Goal: Information Seeking & Learning: Check status

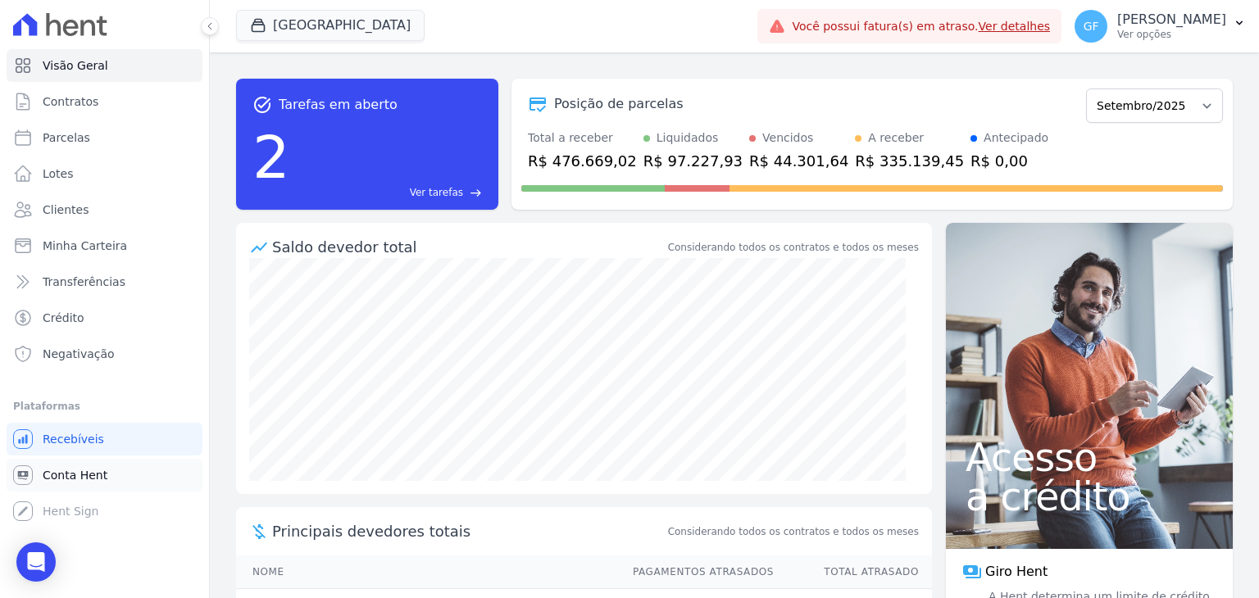
click at [69, 480] on span "Conta Hent" at bounding box center [75, 475] width 65 height 16
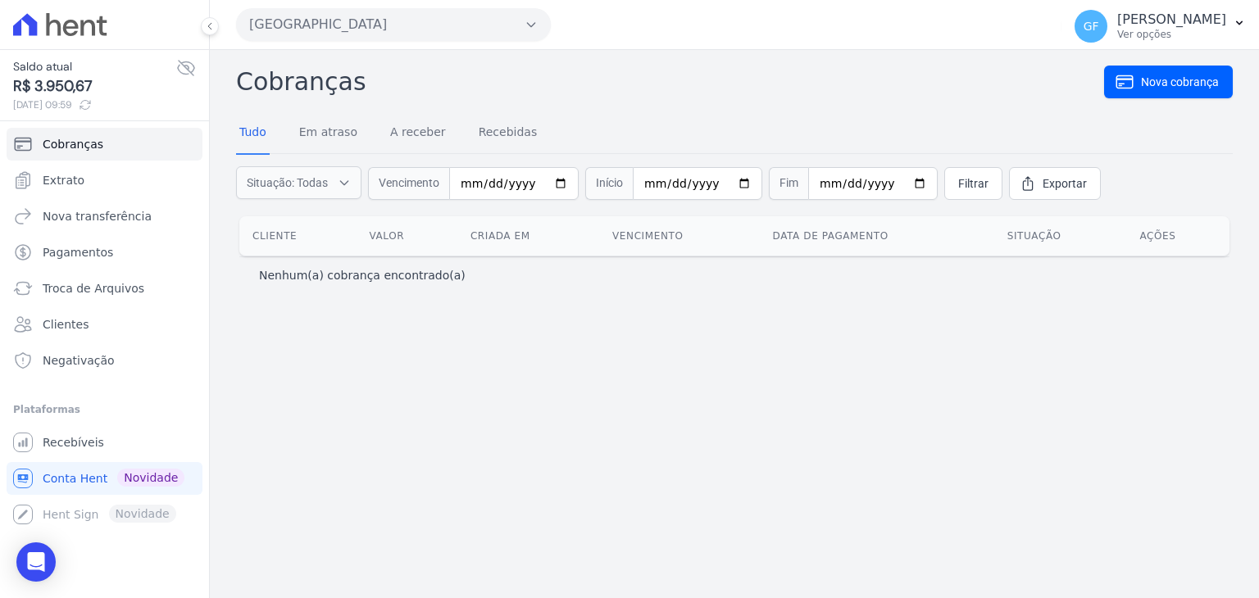
click at [190, 67] on icon at bounding box center [186, 68] width 20 height 20
click at [70, 184] on span "Extrato" at bounding box center [64, 180] width 42 height 16
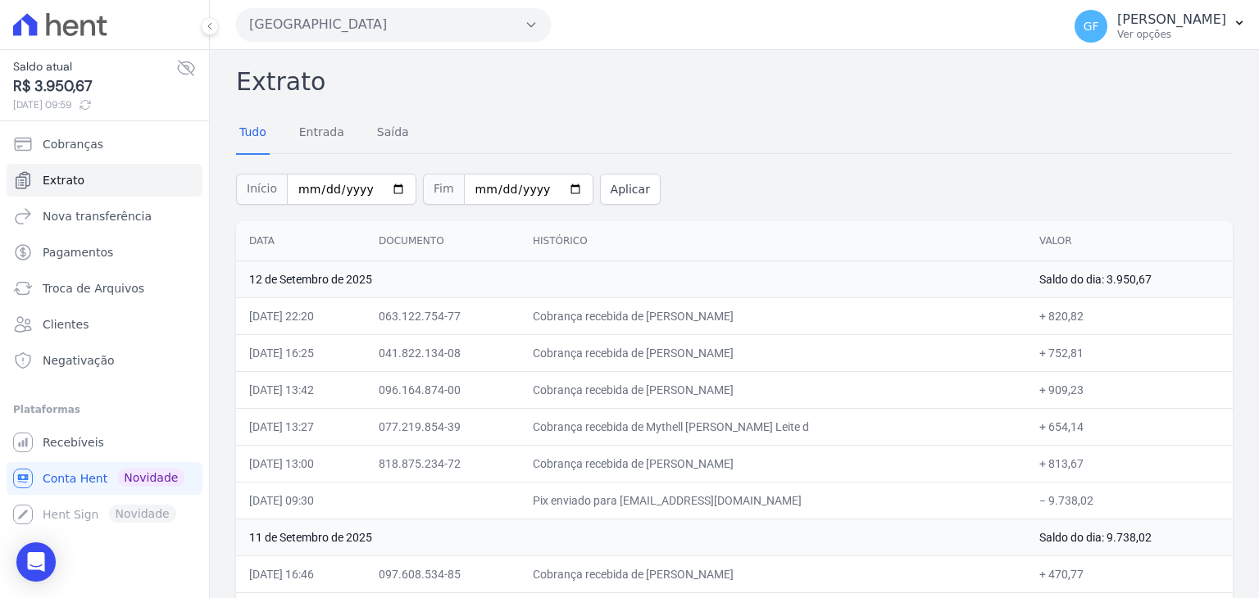
drag, startPoint x: 590, startPoint y: 313, endPoint x: 1101, endPoint y: 327, distance: 511.6
click at [1101, 327] on tr "12/09/2025, 22:20 063.122.754-77 Cobrança recebida de Marciliana Lima de Olivei…" at bounding box center [734, 315] width 996 height 37
click at [873, 378] on td "Cobrança recebida de [PERSON_NAME] do [PERSON_NAME]" at bounding box center [773, 389] width 506 height 37
drag, startPoint x: 810, startPoint y: 494, endPoint x: 562, endPoint y: 493, distance: 247.5
click at [562, 493] on td "Pix enviado para [EMAIL_ADDRESS][DOMAIN_NAME]" at bounding box center [773, 500] width 506 height 37
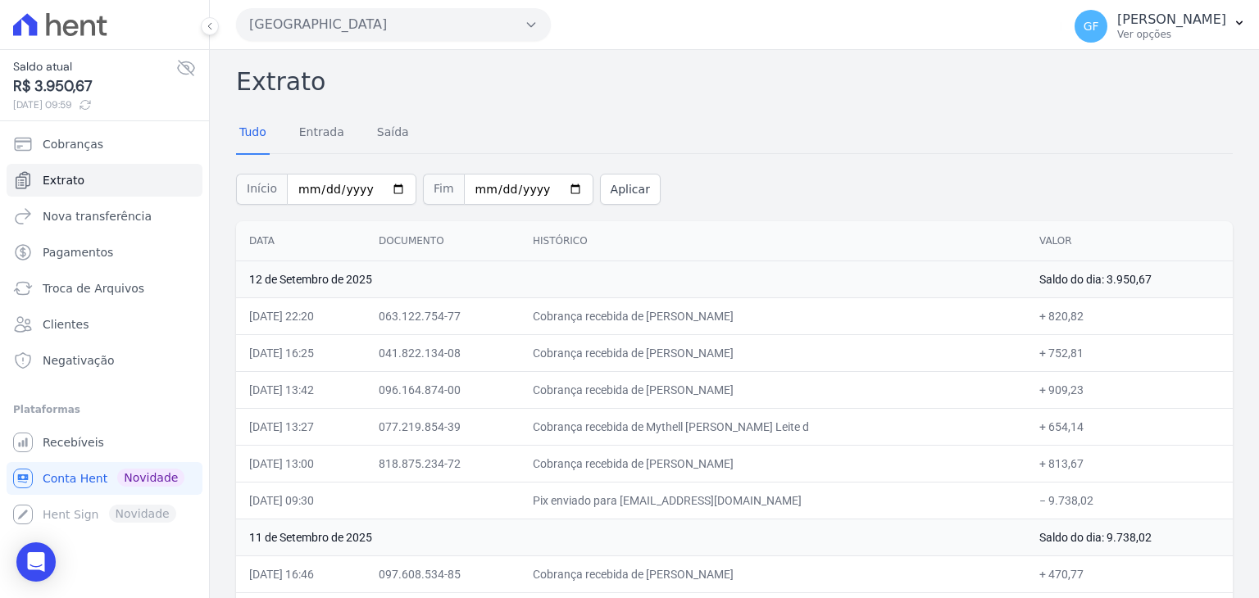
drag, startPoint x: 1087, startPoint y: 461, endPoint x: 656, endPoint y: 312, distance: 456.9
click at [665, 261] on td "12 de Setembro de 2025" at bounding box center [631, 279] width 790 height 37
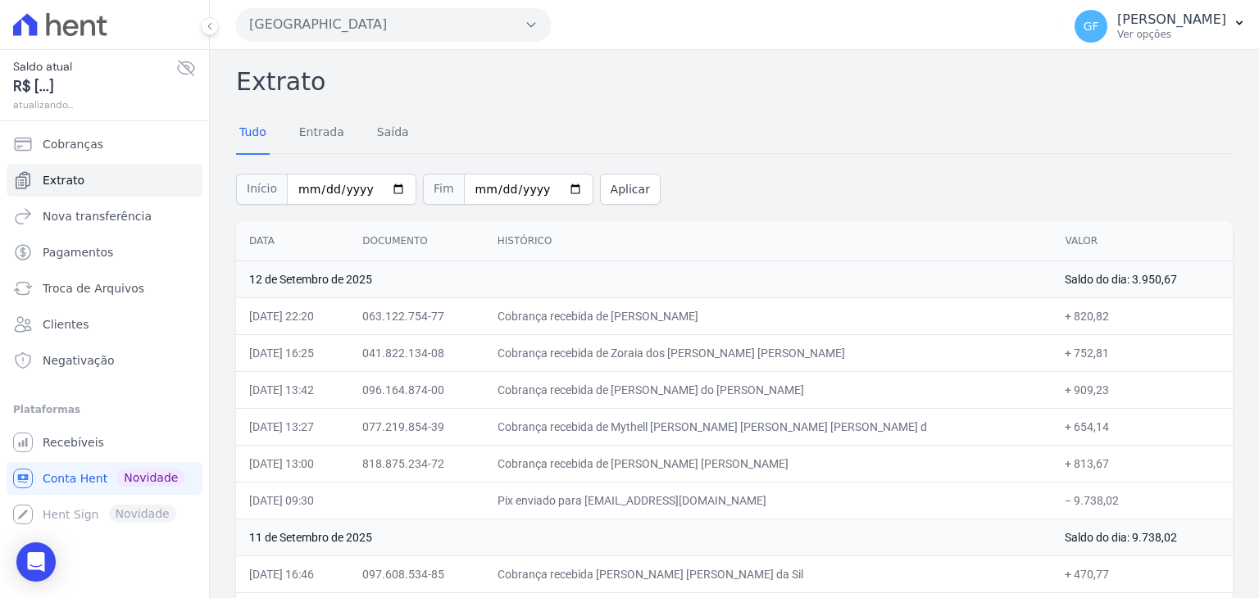
click at [188, 71] on icon at bounding box center [186, 68] width 20 height 20
